Goal: Find specific page/section: Find specific page/section

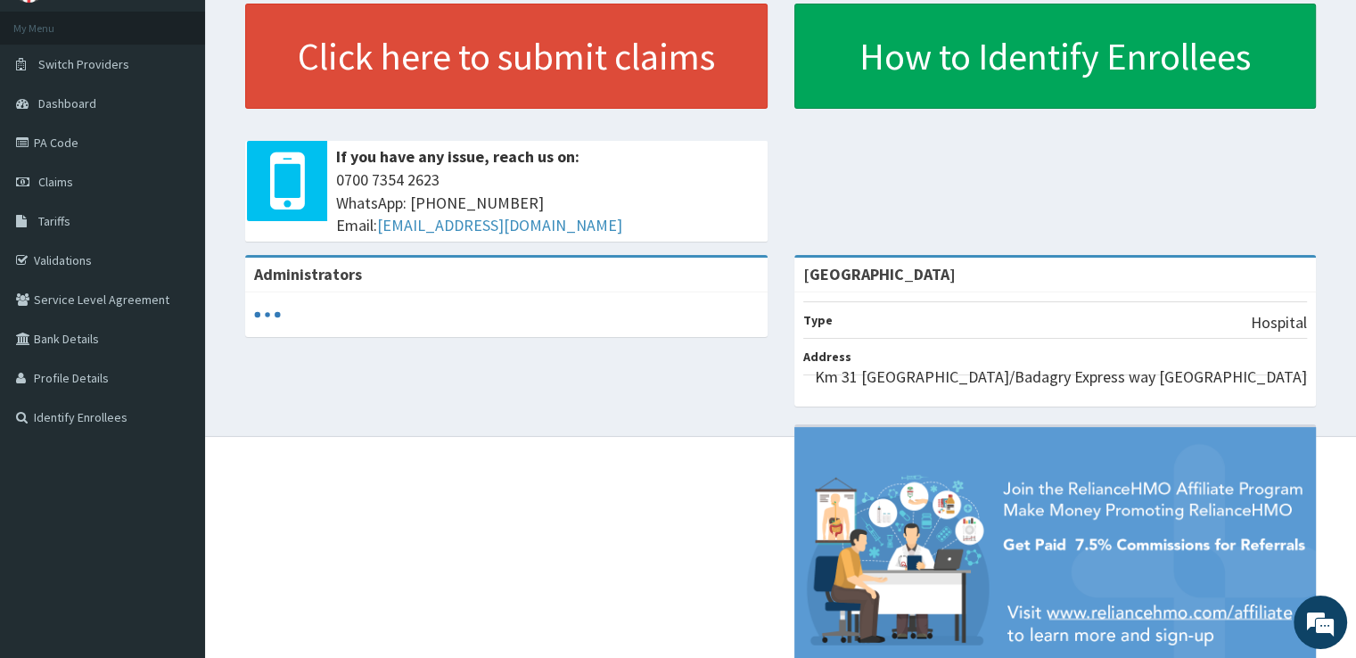
scroll to position [82, 0]
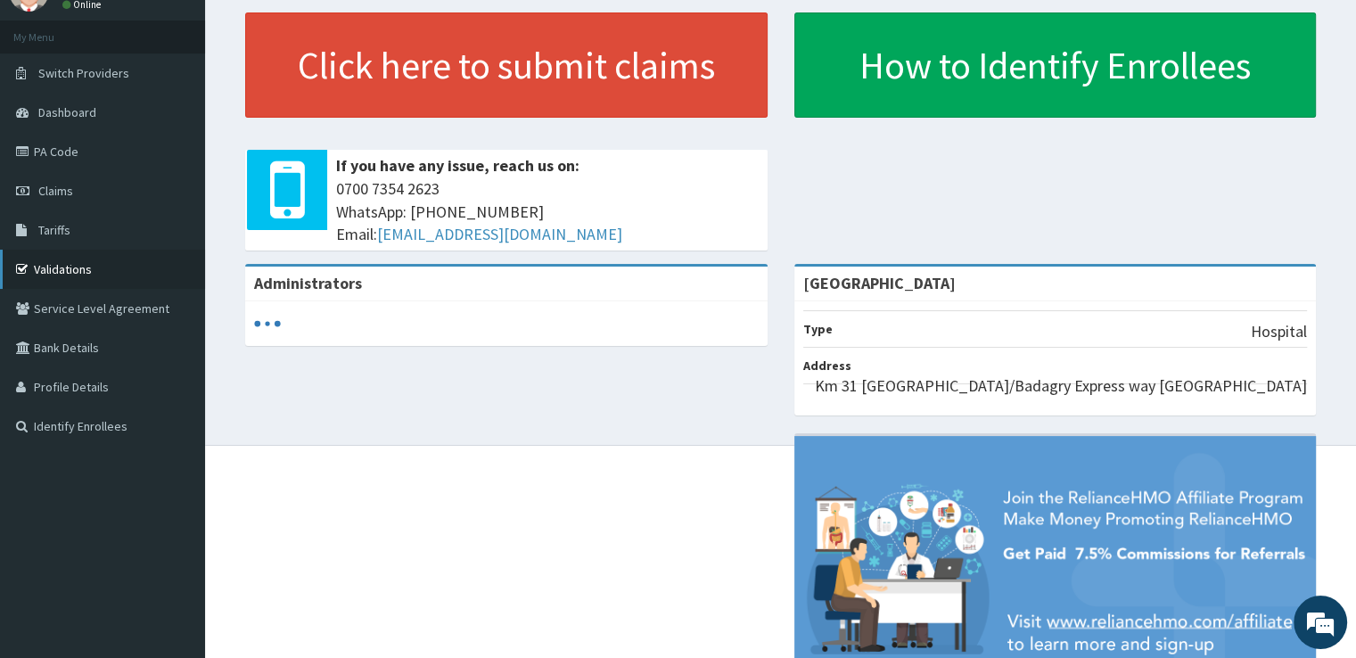
click at [63, 271] on link "Validations" at bounding box center [102, 269] width 205 height 39
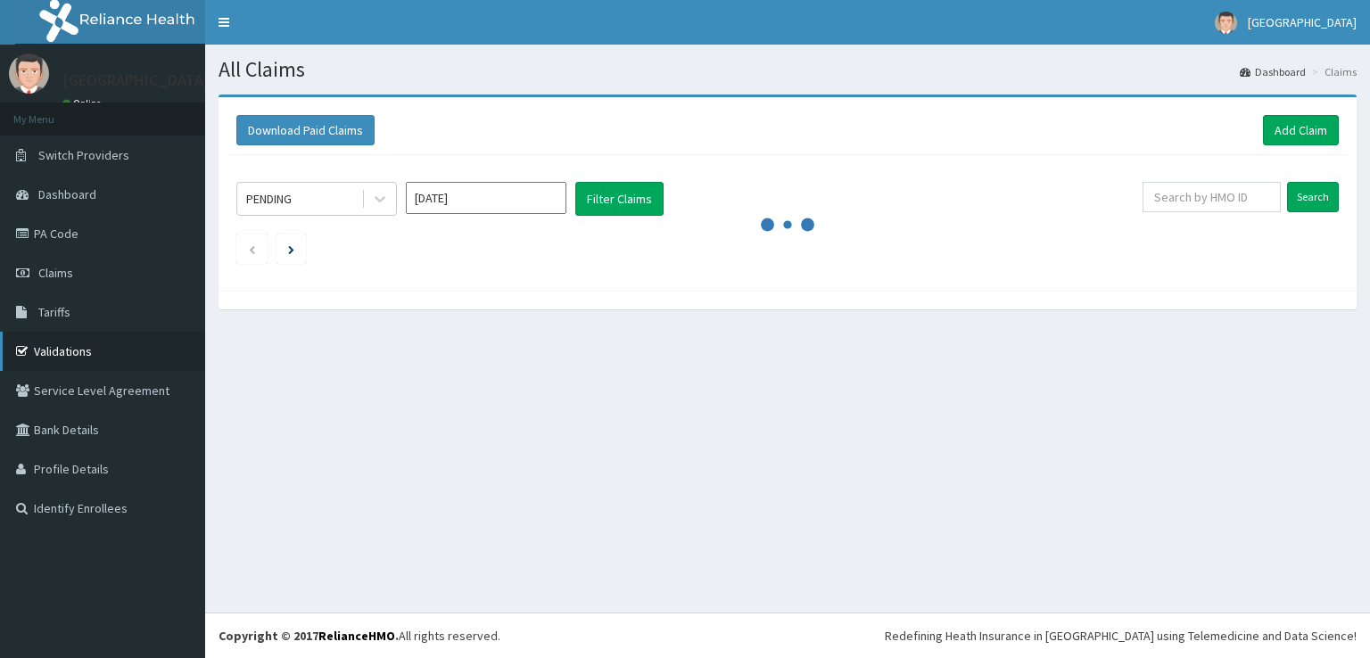
click at [68, 342] on link "Validations" at bounding box center [102, 351] width 205 height 39
